Goal: Task Accomplishment & Management: Manage account settings

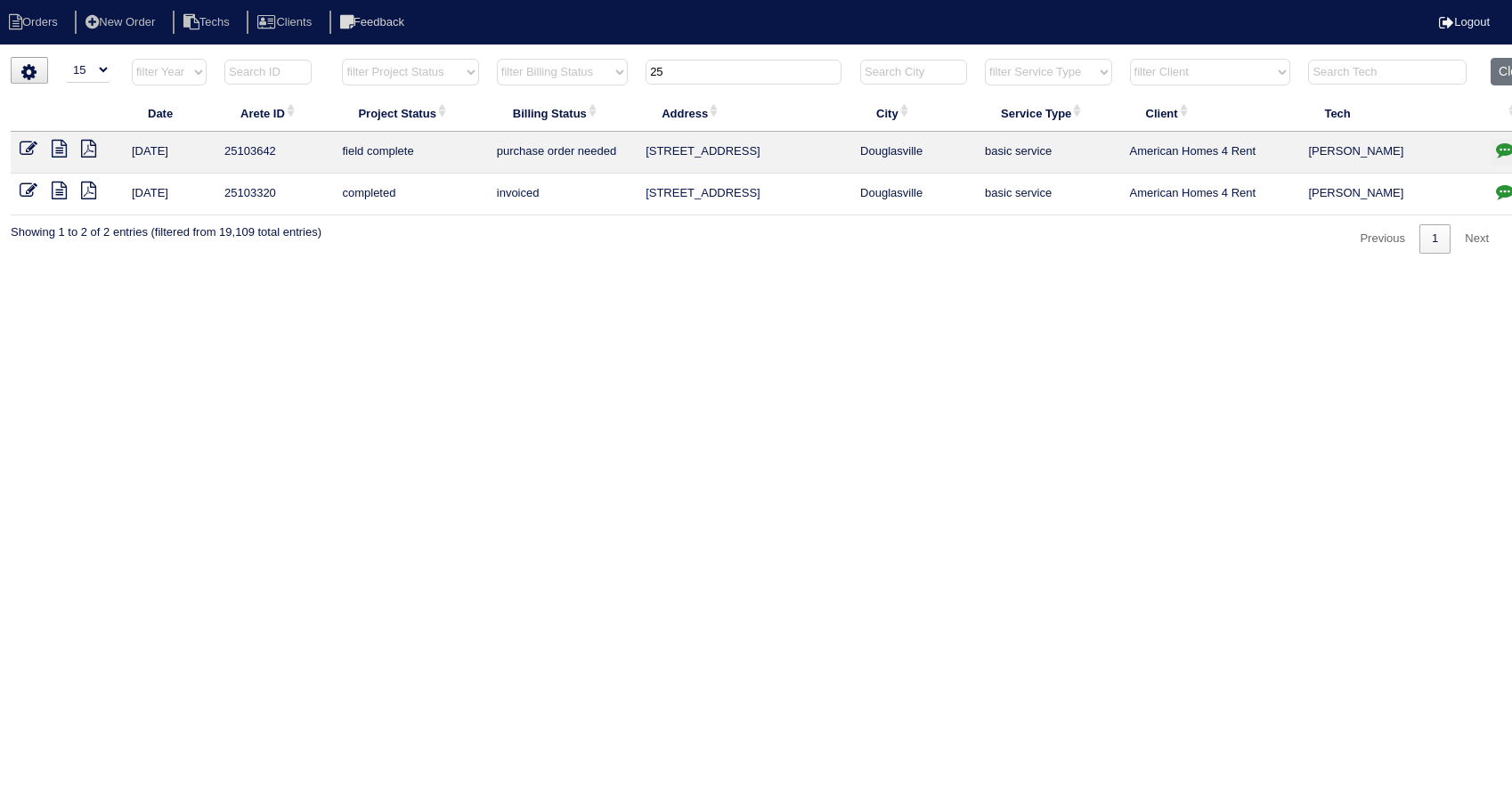
select select "15"
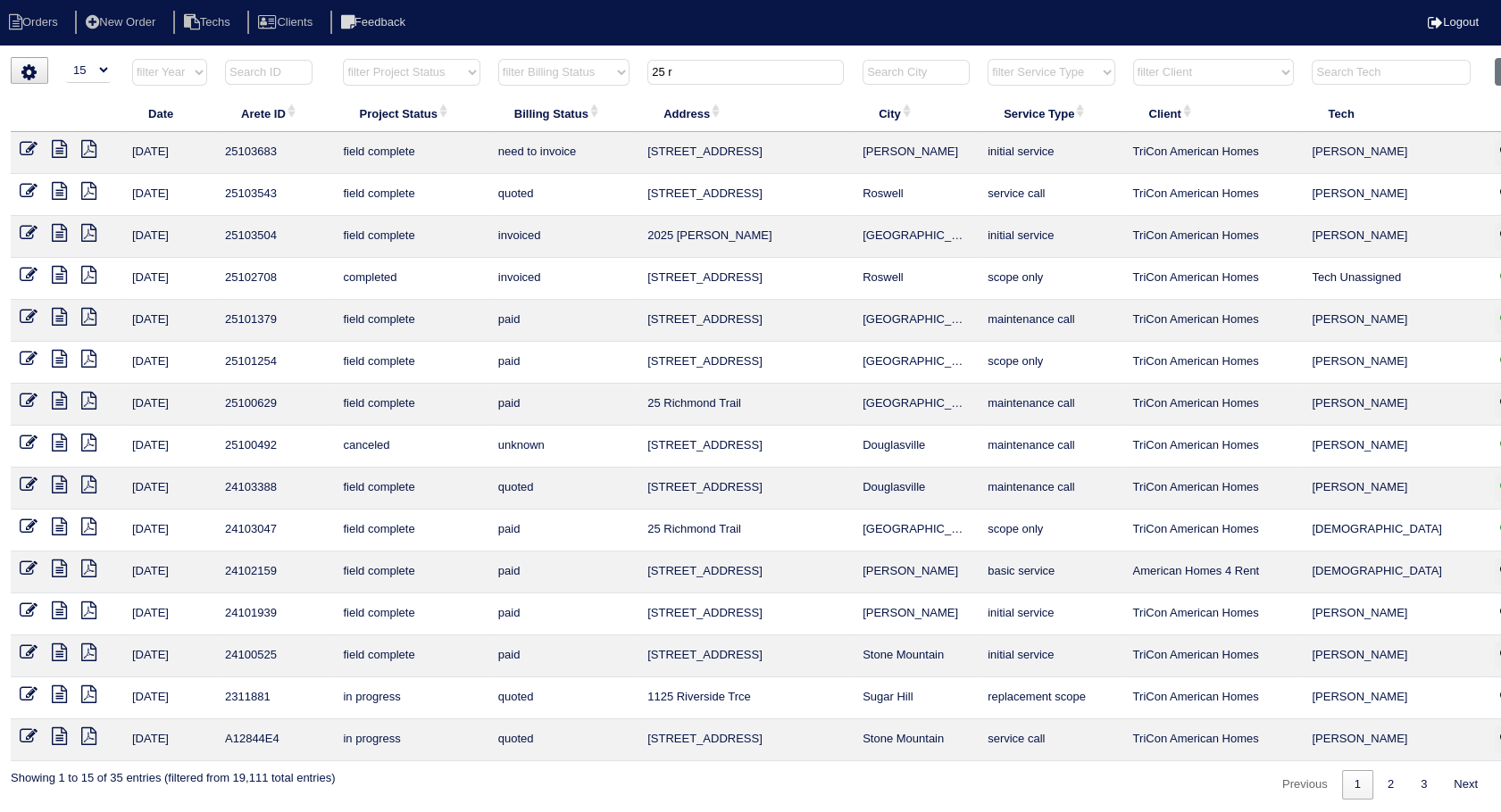
type input "25 r"
click at [34, 144] on icon at bounding box center [29, 149] width 18 height 18
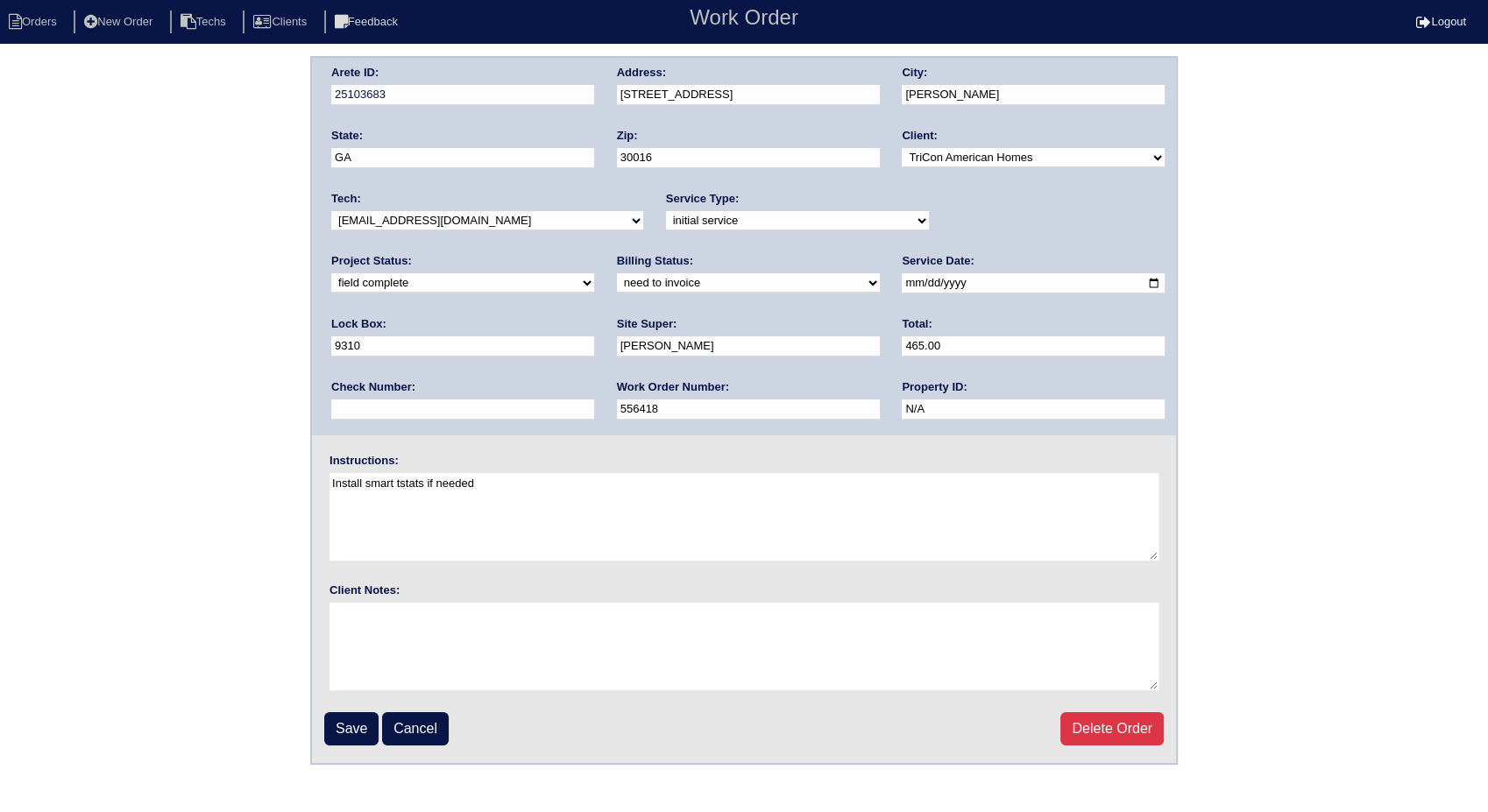
click at [617, 287] on select "need to quote quoted need to invoice invoiced paid warranty purchase order need…" at bounding box center [748, 283] width 263 height 19
select select "invoiced"
click at [617, 274] on select "need to quote quoted need to invoice invoiced paid warranty purchase order need…" at bounding box center [748, 283] width 263 height 19
click at [354, 729] on input "Save" at bounding box center [351, 729] width 54 height 34
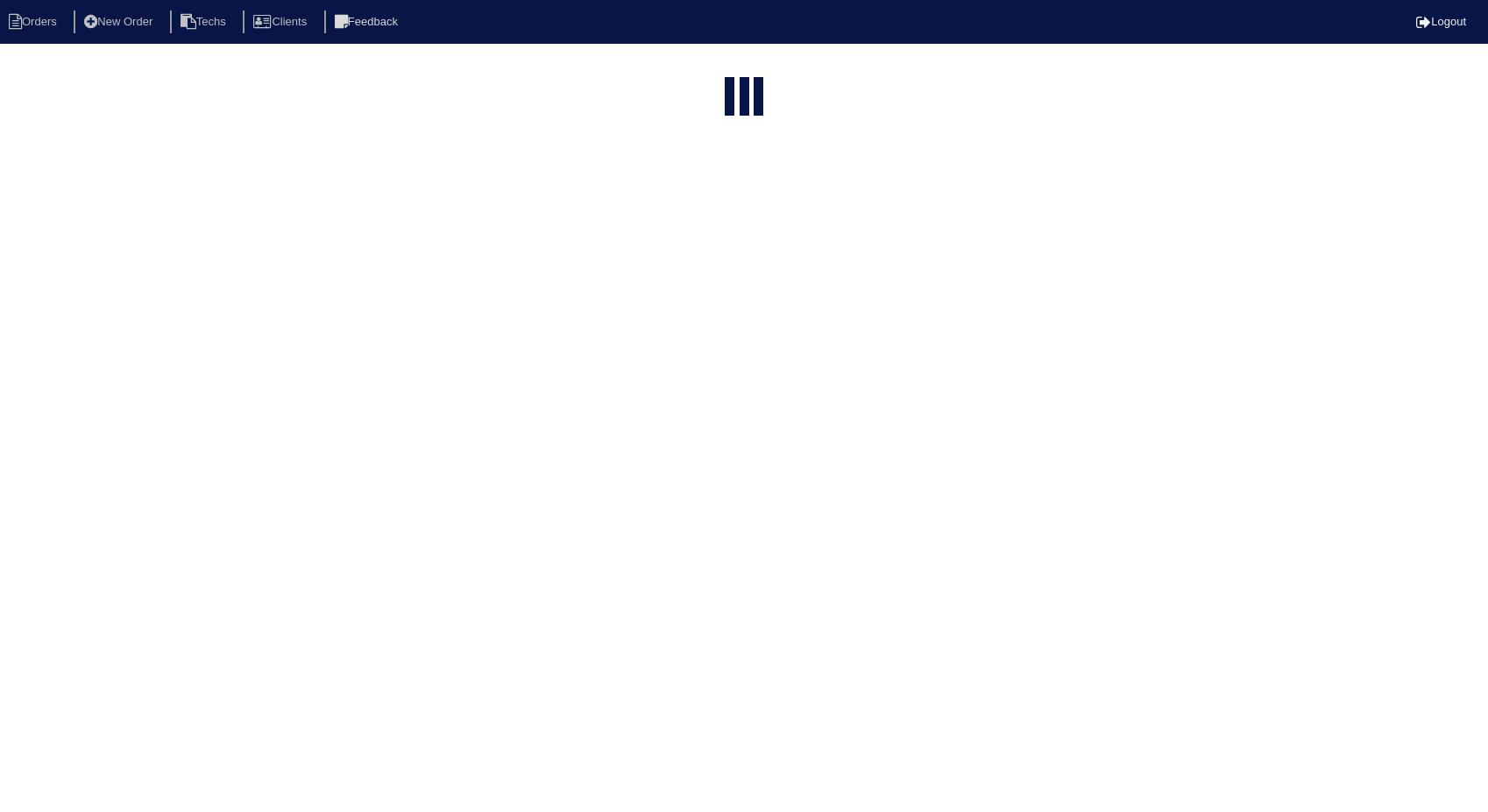
select select "15"
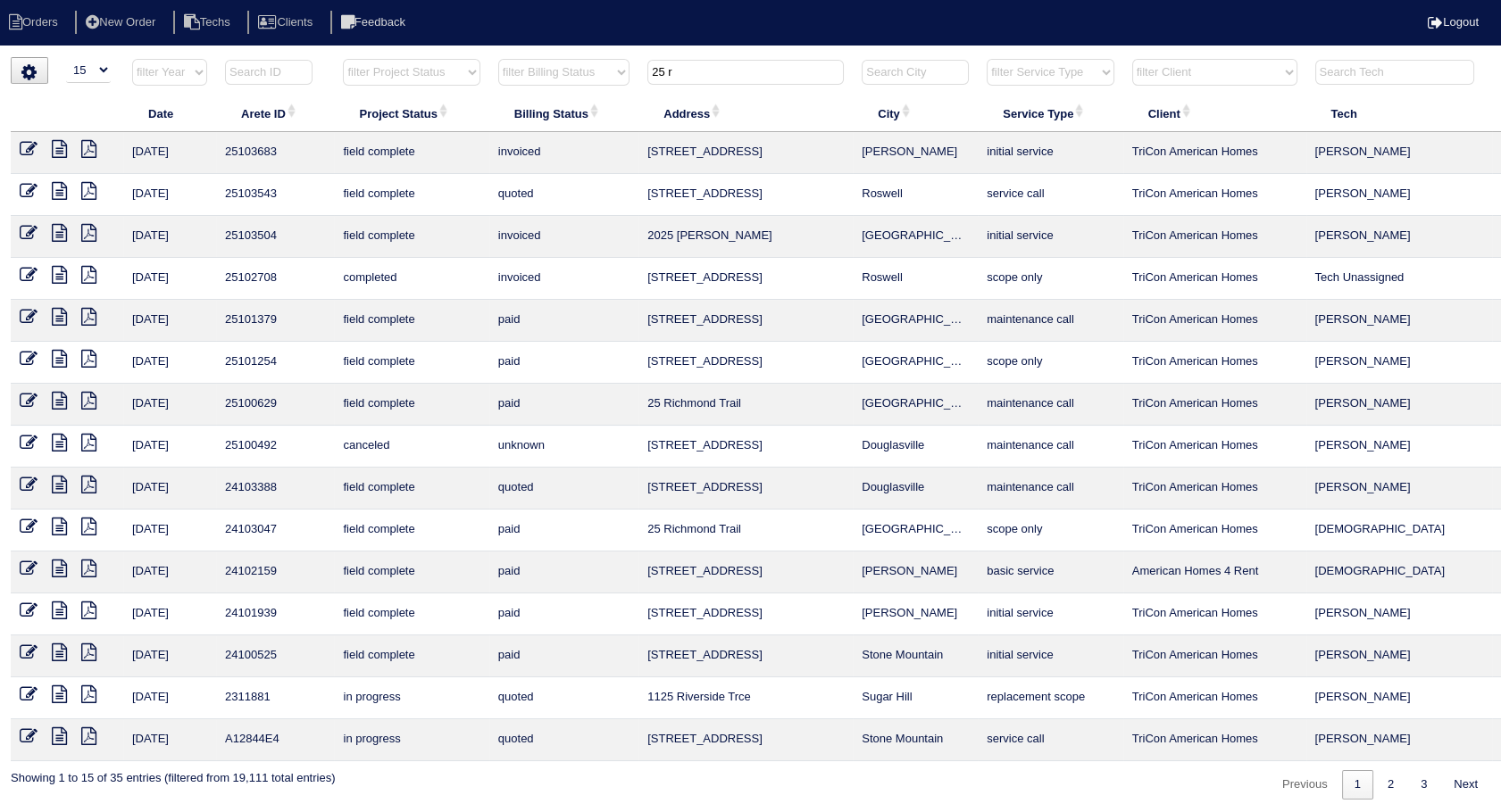
drag, startPoint x: 691, startPoint y: 69, endPoint x: 597, endPoint y: 78, distance: 94.4
click at [597, 78] on tr "filter Year -- Any Year -- 2025 2024 2023 2022 2021 2020 2019 filter Project St…" at bounding box center [785, 76] width 1549 height 37
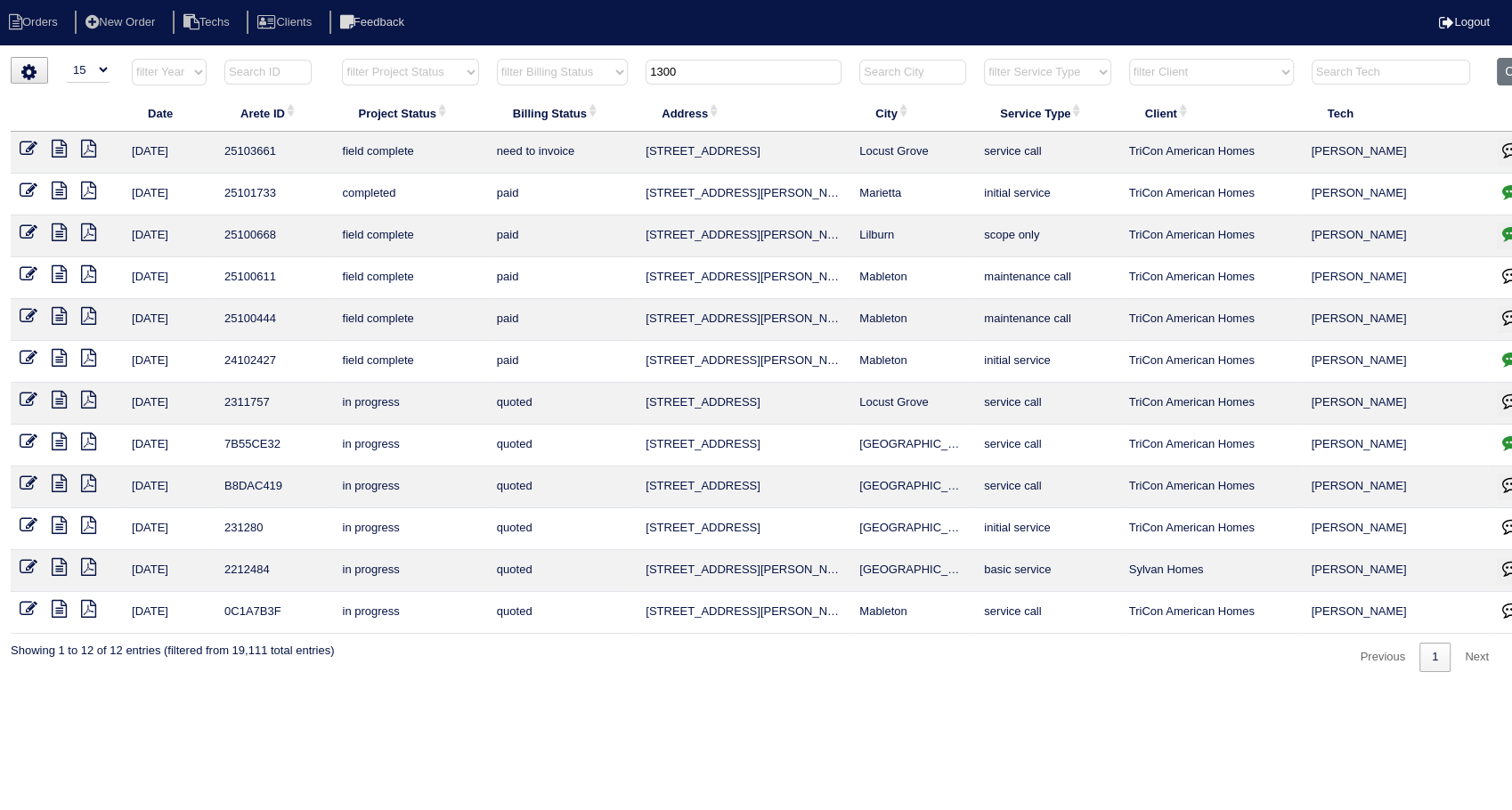
type input "1300"
click at [27, 142] on icon at bounding box center [29, 148] width 18 height 18
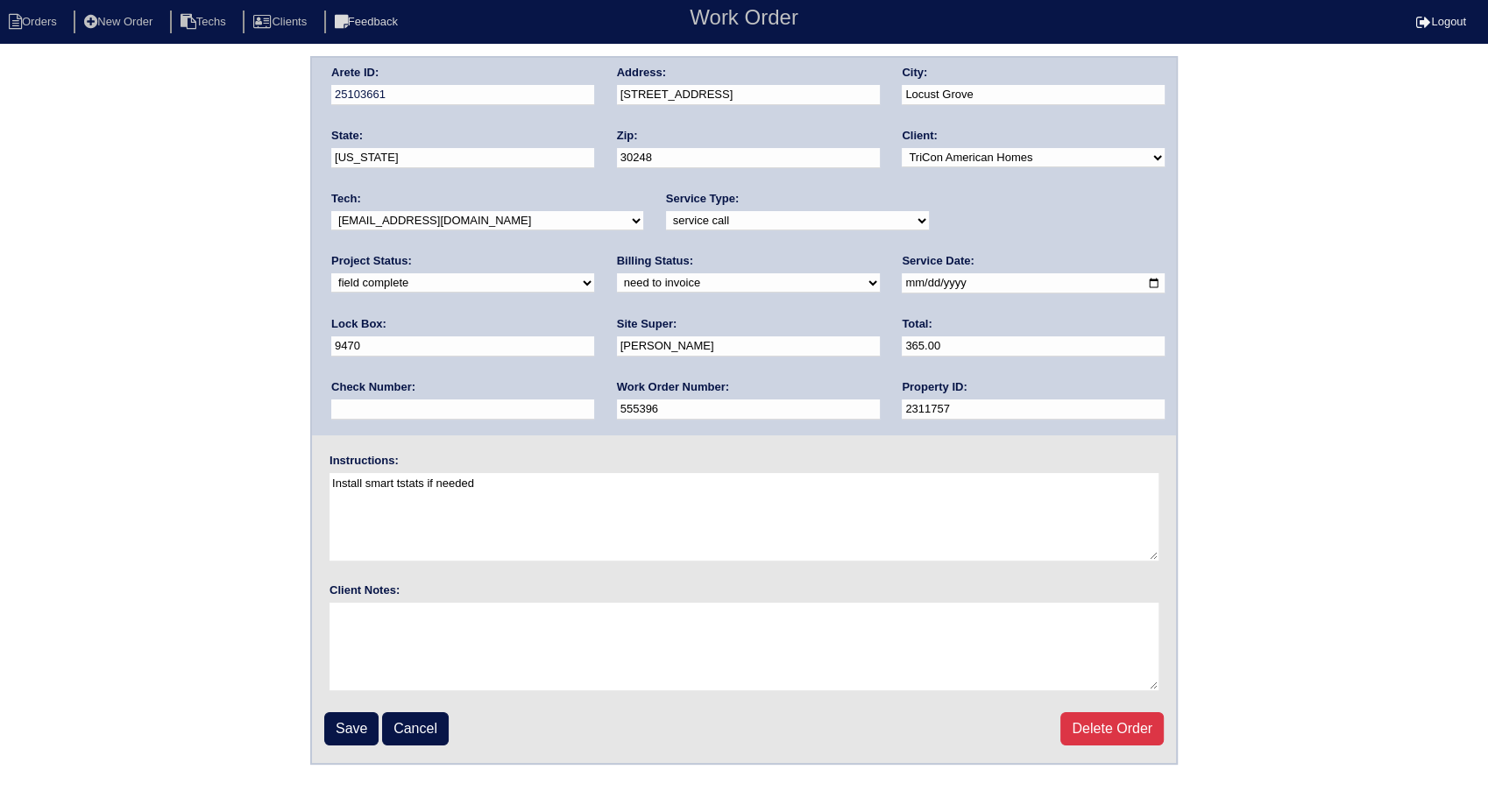
click at [617, 281] on select "need to quote quoted need to invoice invoiced paid warranty purchase order need…" at bounding box center [748, 283] width 263 height 19
select select "invoiced"
click at [617, 274] on select "need to quote quoted need to invoice invoiced paid warranty purchase order need…" at bounding box center [748, 283] width 263 height 19
click at [351, 722] on input "Save" at bounding box center [351, 729] width 54 height 34
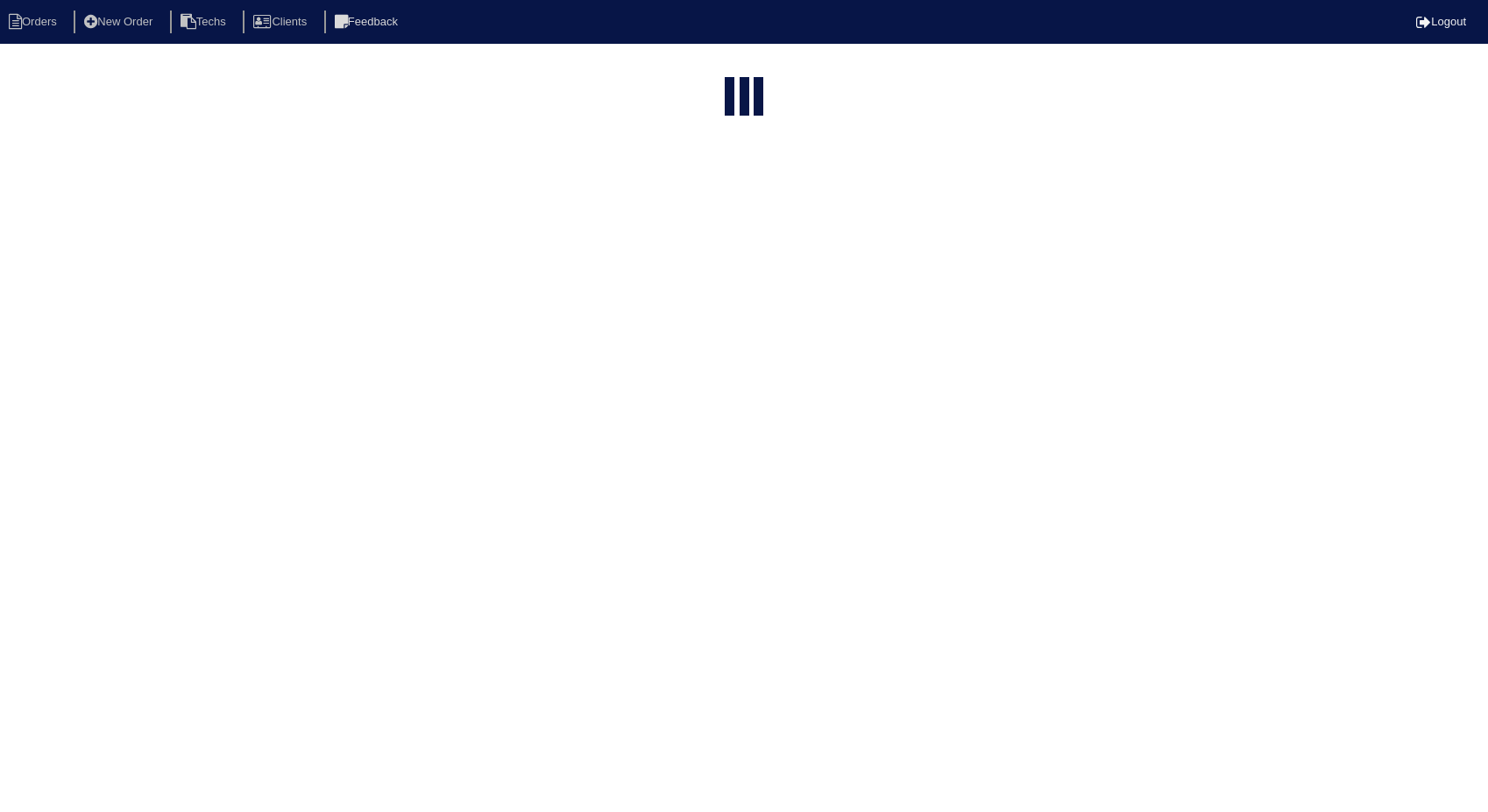
select select "15"
